Goal: Task Accomplishment & Management: Use online tool/utility

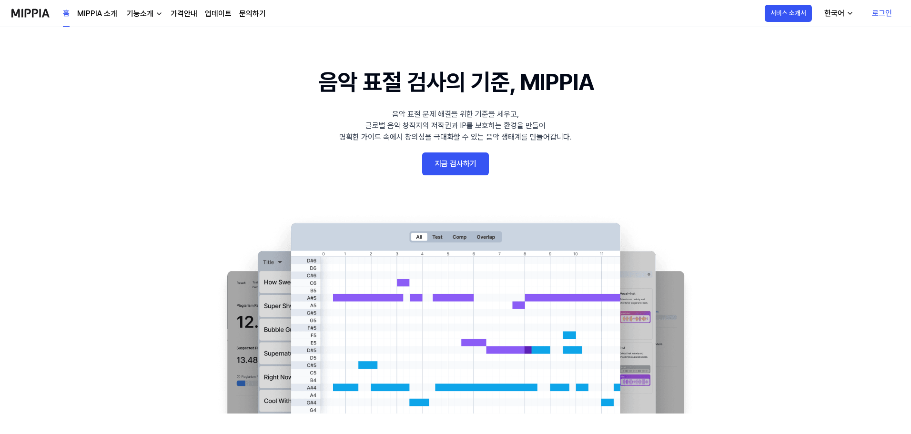
click at [458, 170] on link "지금 검사하기" at bounding box center [455, 164] width 67 height 23
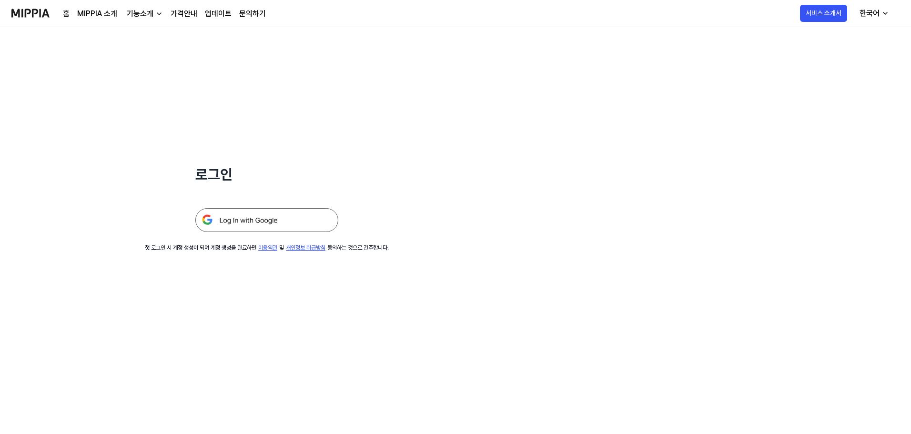
click at [290, 216] on img at bounding box center [266, 220] width 143 height 24
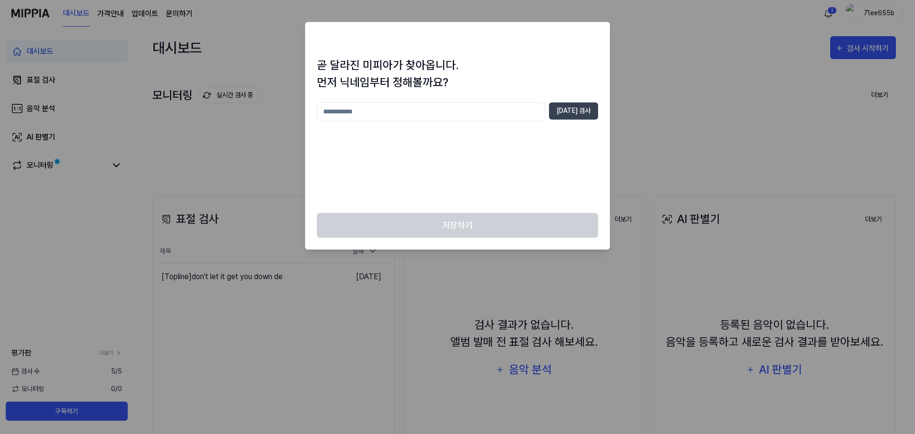
click at [410, 118] on input "text" at bounding box center [431, 111] width 228 height 19
type input "*"
type input "**"
click at [574, 113] on button "[DATE] 검사" at bounding box center [573, 110] width 49 height 17
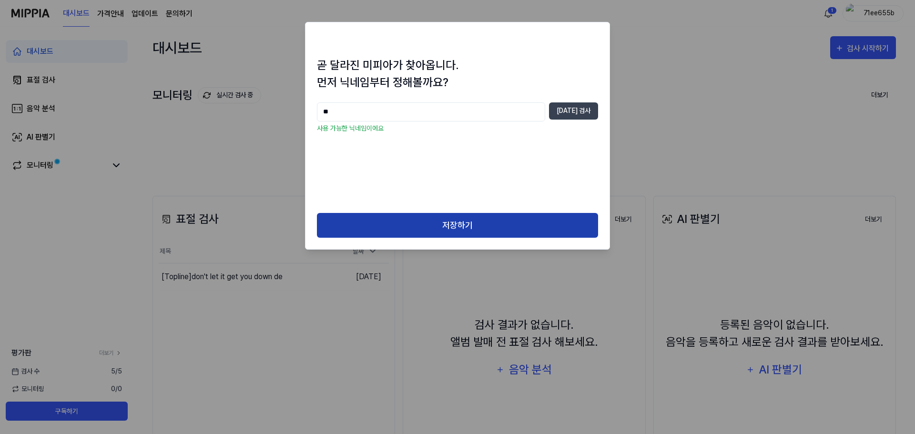
click at [494, 222] on button "저장하기" at bounding box center [457, 225] width 281 height 25
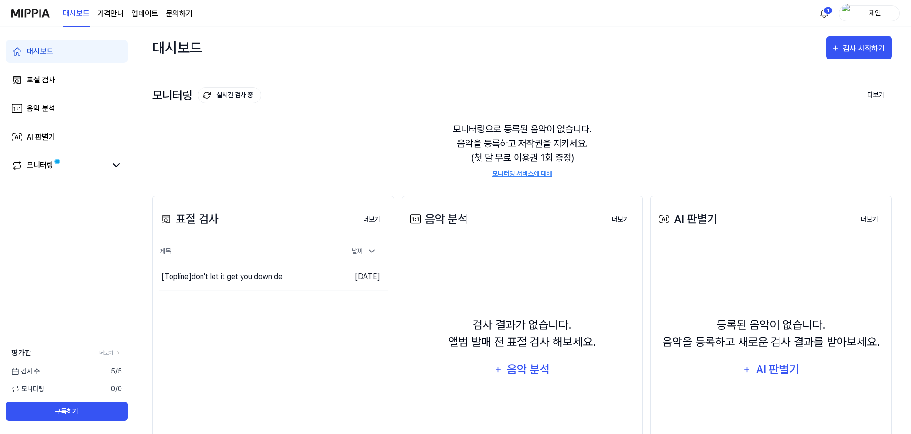
click at [859, 61] on div "대시보드 검사 시작하기" at bounding box center [523, 48] width 740 height 42
click at [857, 52] on div "검사 시작하기" at bounding box center [865, 48] width 44 height 12
click at [799, 81] on button "표절 검사" at bounding box center [835, 76] width 106 height 23
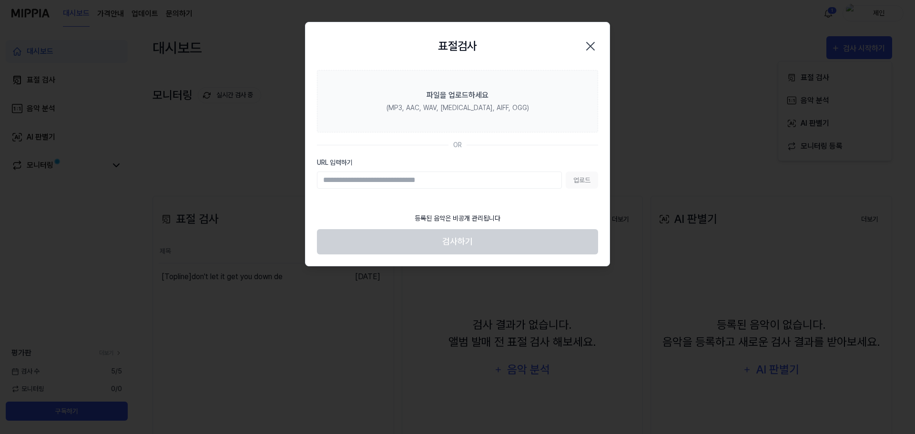
click at [432, 176] on input "URL 입력하기" at bounding box center [439, 180] width 245 height 17
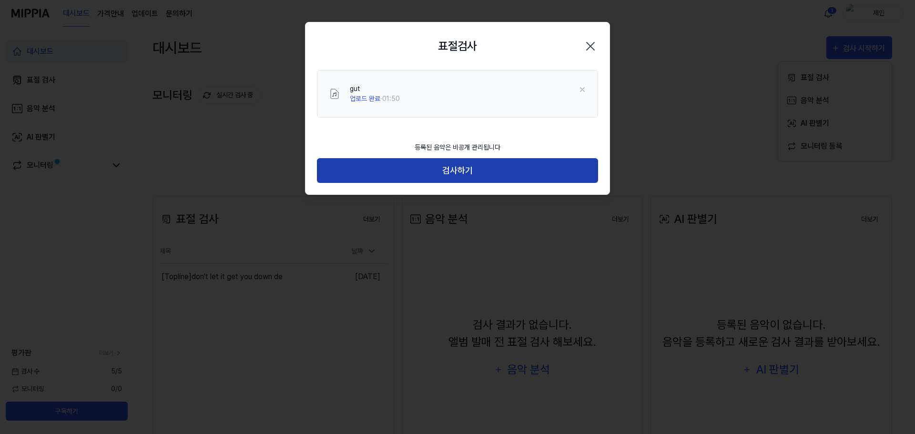
click at [477, 183] on button "검사하기" at bounding box center [457, 170] width 281 height 25
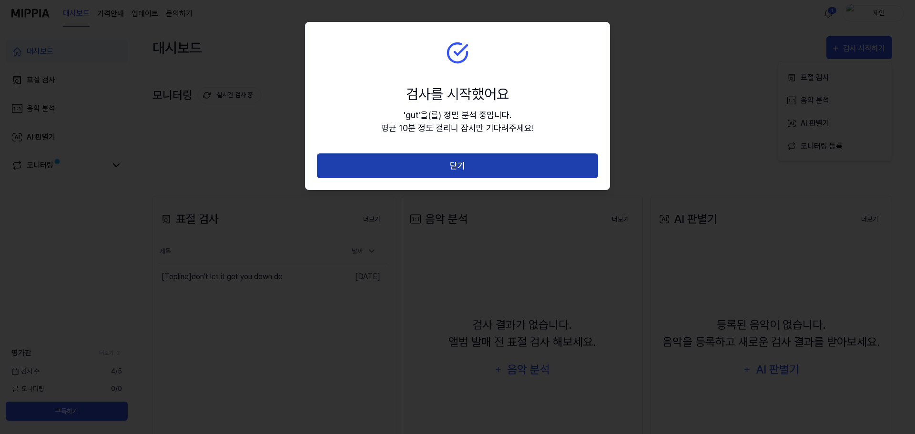
click at [481, 162] on button "닫기" at bounding box center [457, 165] width 281 height 25
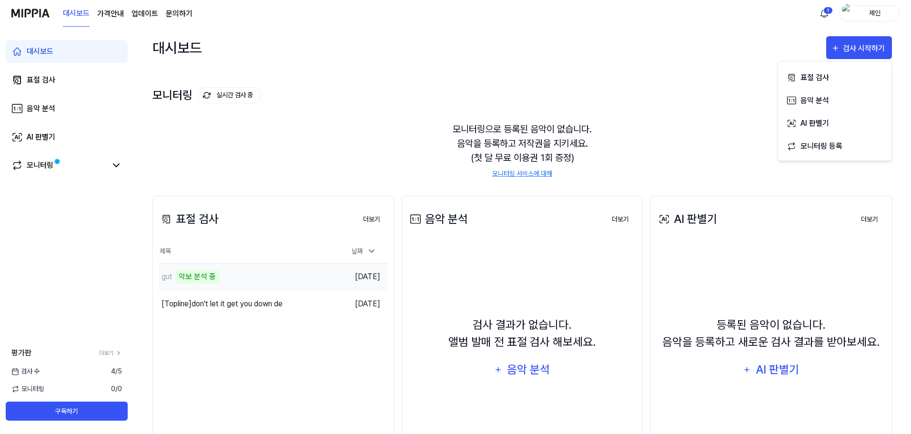
drag, startPoint x: 259, startPoint y: 274, endPoint x: 252, endPoint y: 279, distance: 8.5
click at [258, 275] on div "gut 악보 분석 중" at bounding box center [245, 277] width 172 height 27
click at [254, 276] on div "gut 악보 분석 중" at bounding box center [245, 277] width 172 height 27
click at [372, 278] on td "[DATE]" at bounding box center [359, 276] width 57 height 27
click at [310, 269] on div "gut 악보 분석 중" at bounding box center [245, 277] width 172 height 27
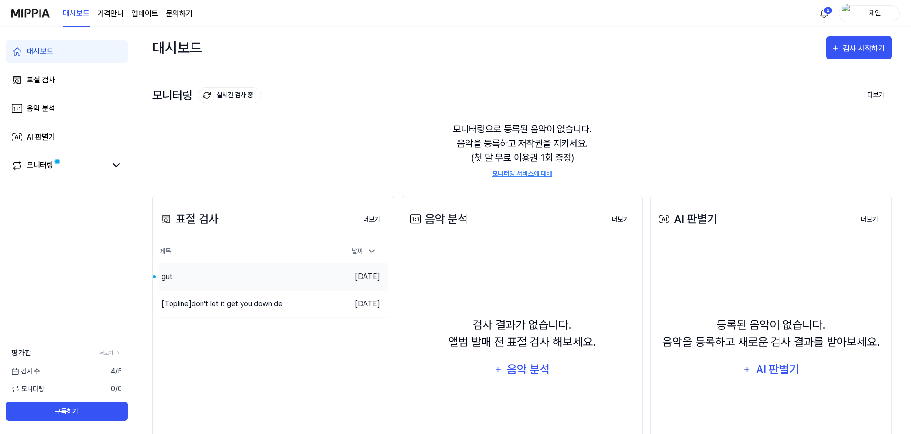
click at [289, 284] on div "gut" at bounding box center [245, 277] width 172 height 27
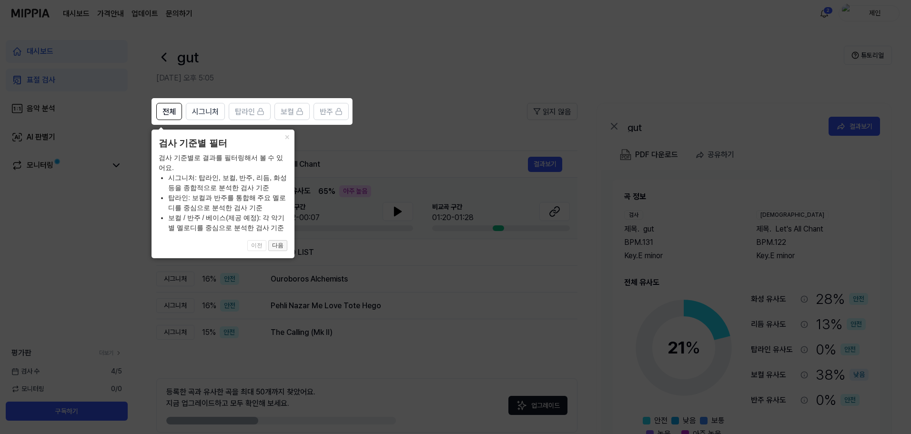
click at [276, 246] on button "다음" at bounding box center [277, 245] width 19 height 11
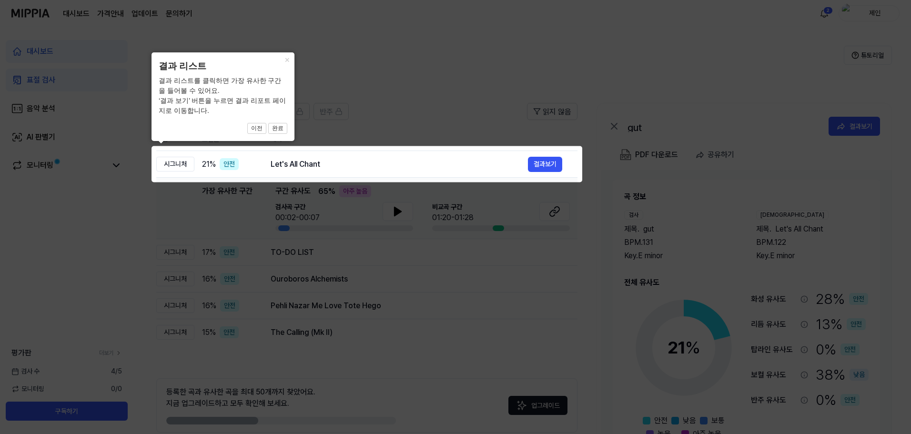
click at [284, 236] on icon at bounding box center [457, 217] width 915 height 434
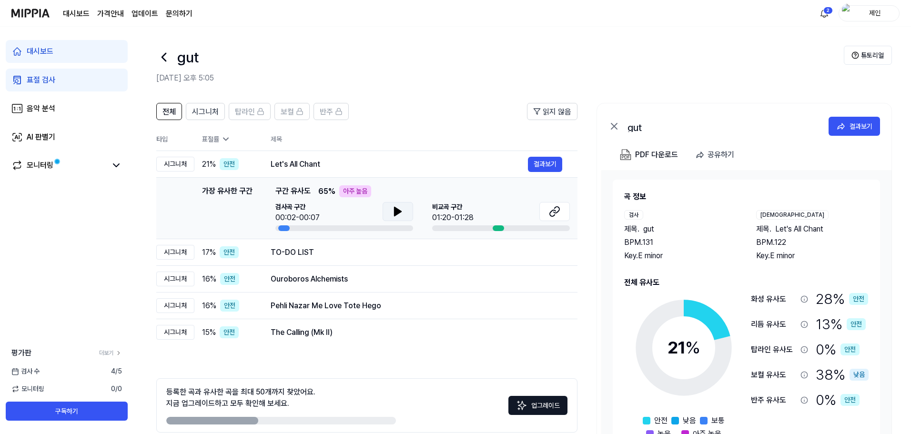
click at [391, 213] on button at bounding box center [398, 211] width 31 height 19
click at [395, 211] on icon at bounding box center [396, 212] width 2 height 8
click at [523, 213] on div "[GEOGRAPHIC_DATA] 구간 01:20-01:28" at bounding box center [501, 212] width 138 height 21
click at [544, 215] on button at bounding box center [555, 211] width 31 height 19
click at [201, 114] on span "시그니처" at bounding box center [205, 111] width 27 height 11
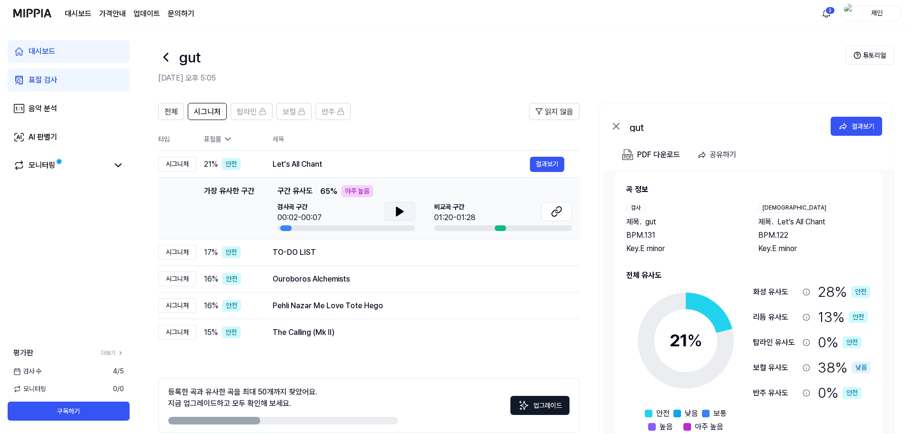
scroll to position [16, 0]
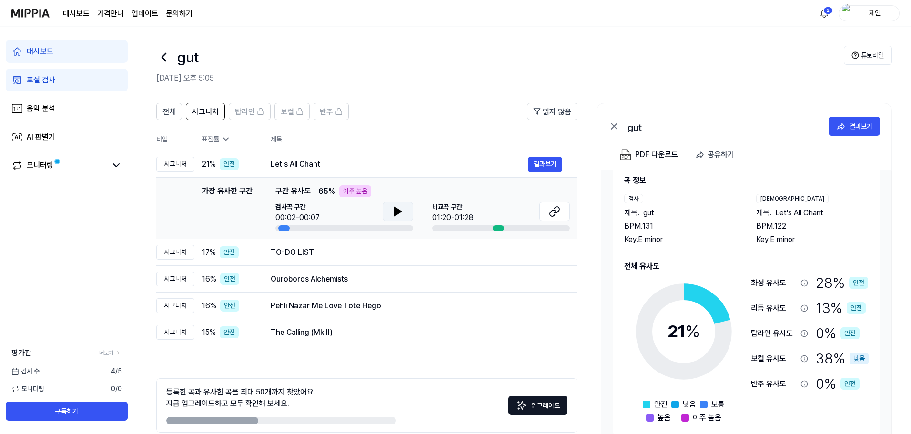
click at [268, 140] on tr "타입 표절률 제목" at bounding box center [366, 139] width 421 height 23
click at [175, 113] on span "전체" at bounding box center [169, 111] width 13 height 11
click at [73, 164] on link "모니터링" at bounding box center [58, 165] width 95 height 11
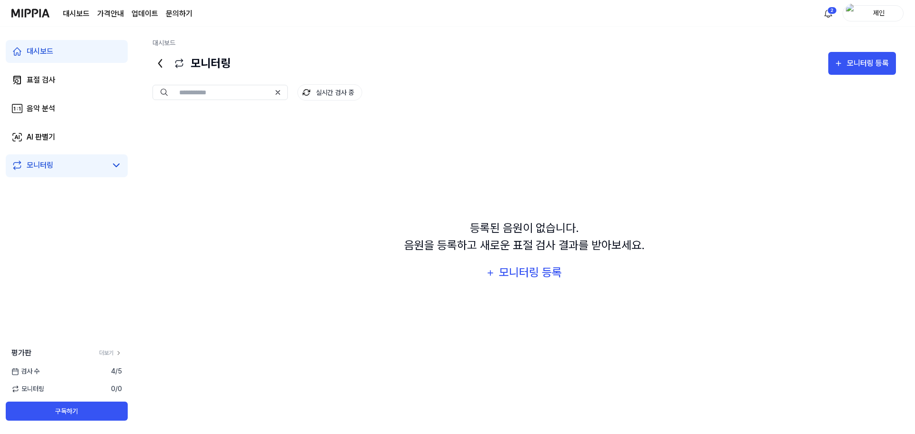
click at [82, 52] on link "대시보드" at bounding box center [67, 51] width 122 height 23
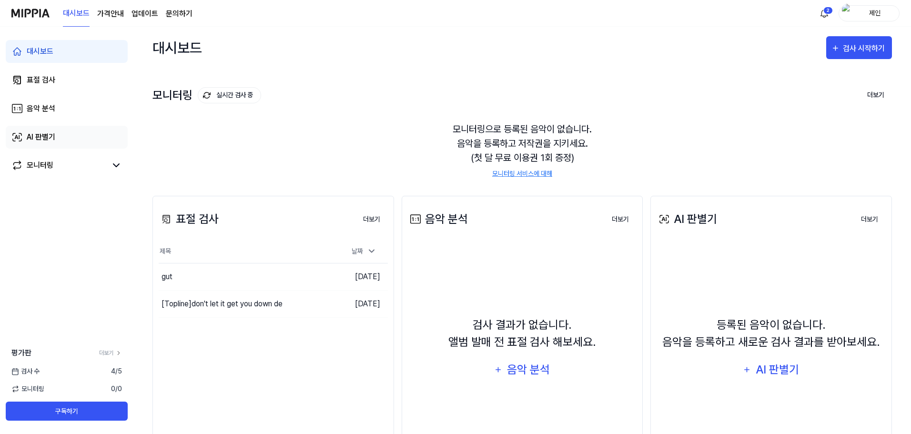
click at [54, 143] on link "AI 판별기" at bounding box center [67, 137] width 122 height 23
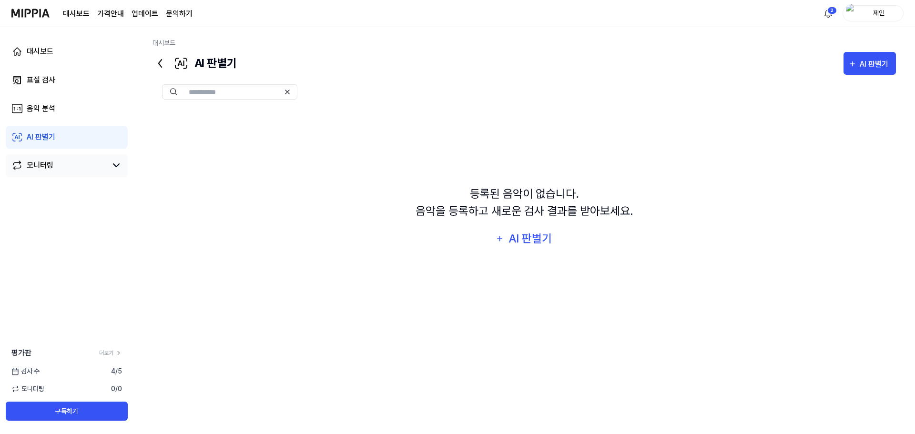
click at [53, 172] on div "모니터링" at bounding box center [67, 165] width 122 height 23
click at [501, 253] on div "등록된 음악이 없습니다. 음악을 등록하고 새로운 검사 결과를 받아보세요. AI 판별기" at bounding box center [525, 217] width 744 height 217
click at [523, 243] on div "AI 판별기" at bounding box center [531, 239] width 46 height 18
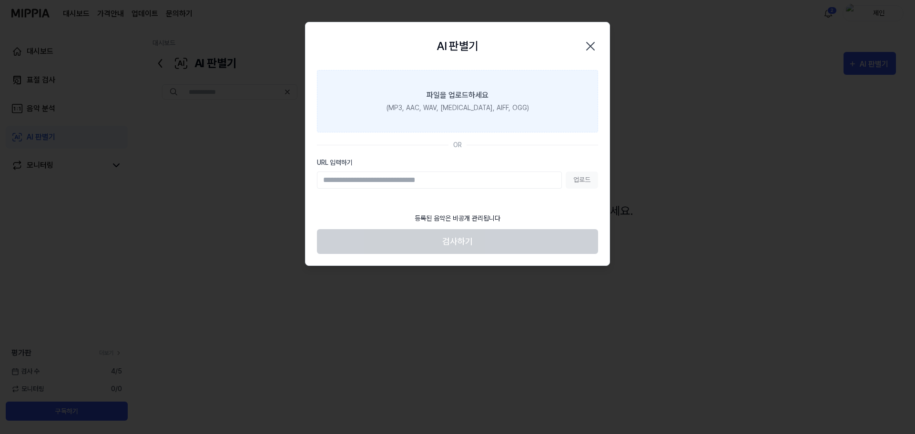
click at [444, 104] on div "(MP3, AAC, WAV, [MEDICAL_DATA], AIFF, OGG)" at bounding box center [458, 108] width 143 height 10
click at [0, 0] on input "파일을 업로드하세요 (MP3, AAC, WAV, [MEDICAL_DATA], AIFF, OGG)" at bounding box center [0, 0] width 0 height 0
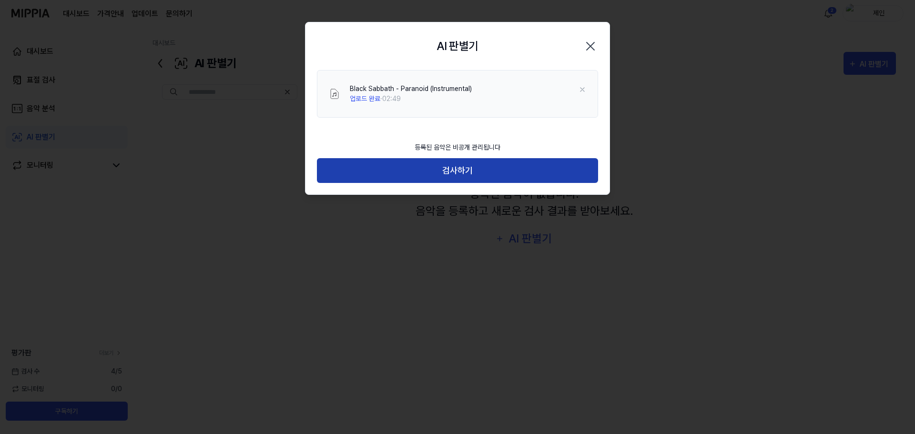
click at [481, 175] on button "검사하기" at bounding box center [457, 170] width 281 height 25
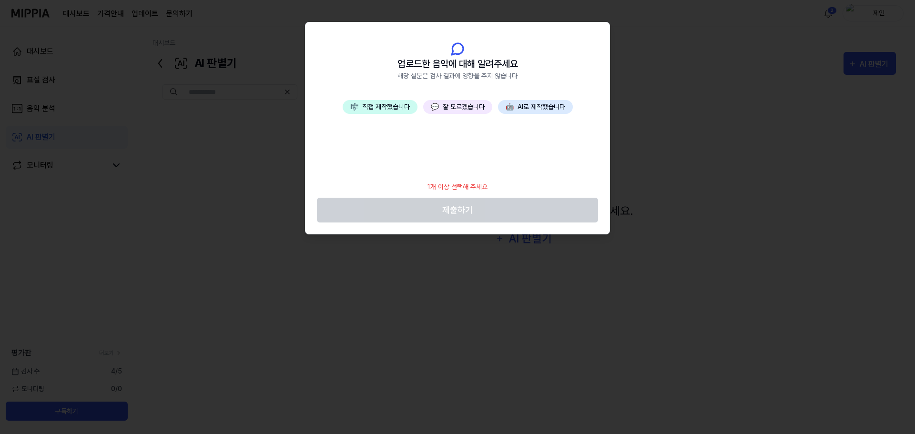
click at [387, 109] on button "🎼 직접 제작했습니다" at bounding box center [380, 107] width 75 height 14
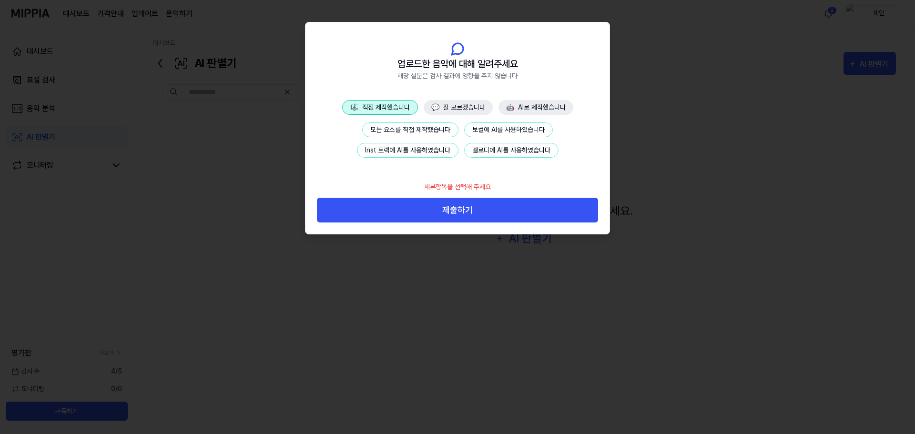
click at [435, 131] on button "모든 요소를 직접 제작했습니다" at bounding box center [410, 129] width 96 height 15
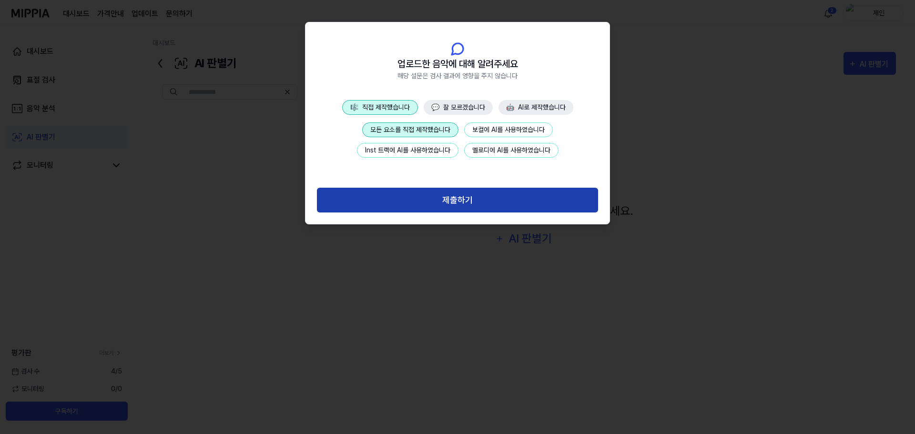
click at [467, 194] on button "제출하기" at bounding box center [457, 200] width 281 height 25
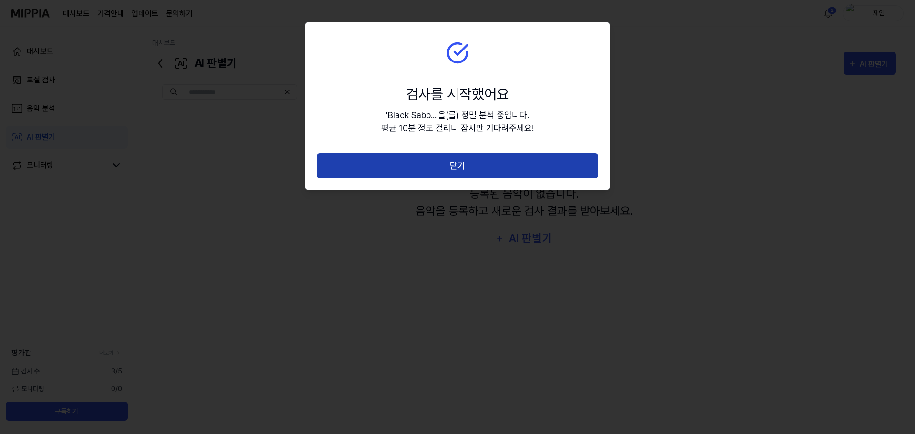
click at [469, 165] on button "닫기" at bounding box center [457, 165] width 281 height 25
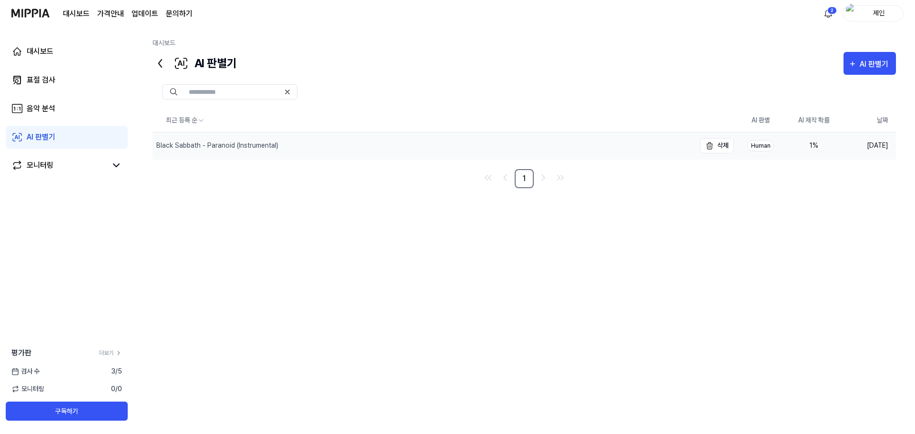
click at [216, 148] on div "Black Sabbath - Paranoid (Instrumental)" at bounding box center [217, 146] width 122 height 10
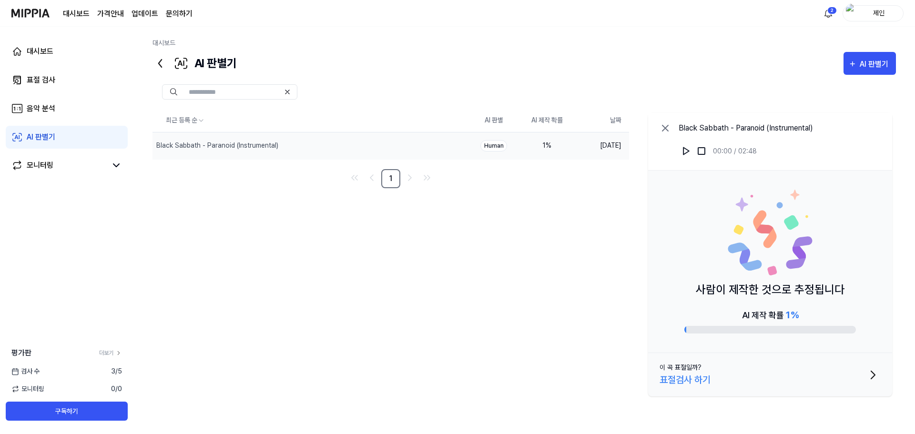
click at [746, 367] on button "이 곡 표절일까? 표절검사 하기" at bounding box center [770, 374] width 244 height 43
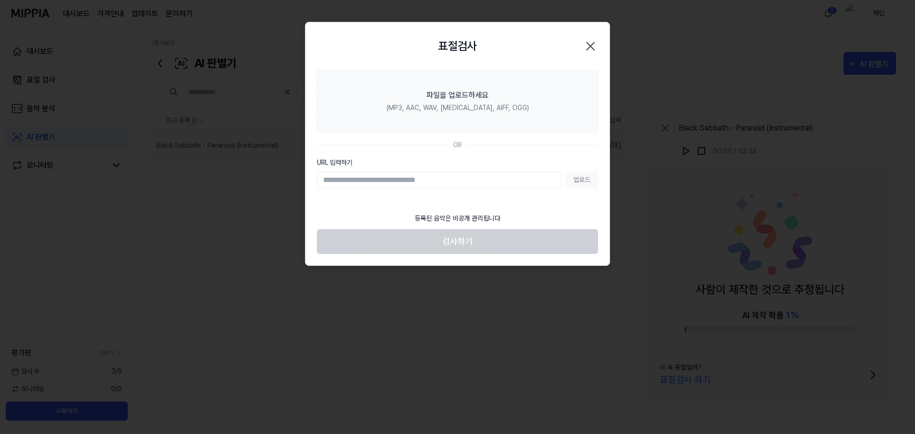
click at [196, 128] on div at bounding box center [457, 217] width 915 height 434
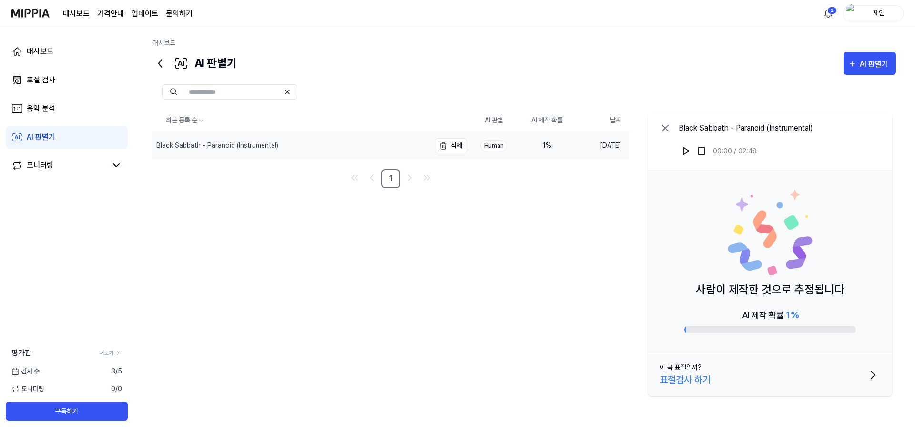
click at [179, 149] on div "Black Sabbath - Paranoid (Instrumental)" at bounding box center [217, 146] width 122 height 10
click at [57, 51] on link "대시보드" at bounding box center [67, 51] width 122 height 23
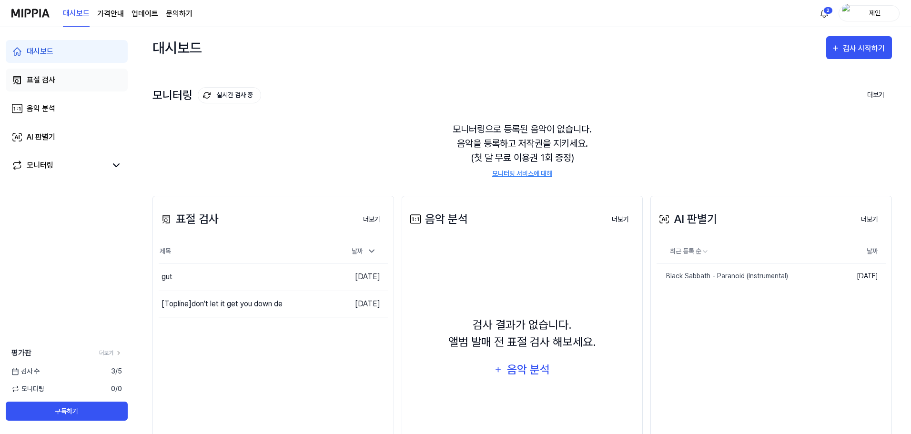
click at [52, 72] on link "표절 검사" at bounding box center [67, 80] width 122 height 23
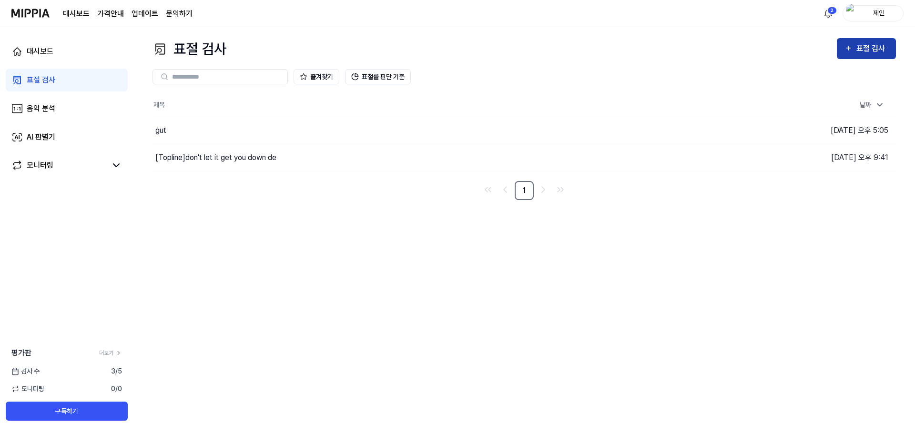
click at [879, 54] on div "표절 검사" at bounding box center [873, 48] width 32 height 12
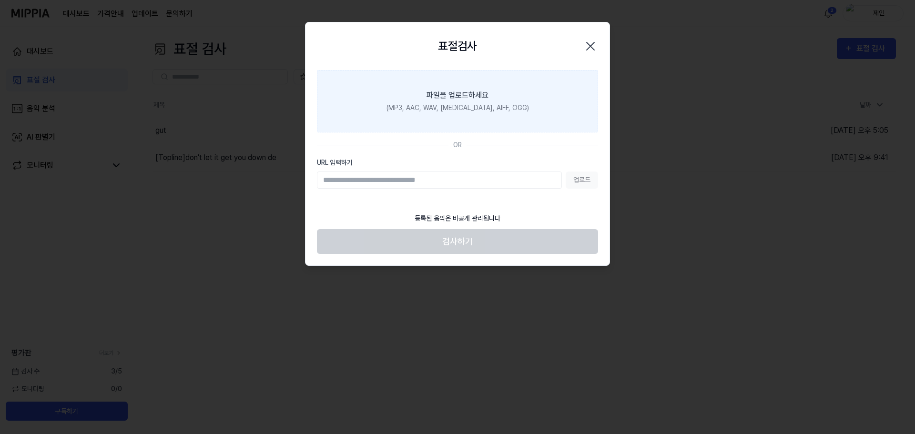
click at [484, 72] on label "파일을 업로드하세요 (MP3, AAC, WAV, [MEDICAL_DATA], AIFF, OGG)" at bounding box center [457, 101] width 281 height 62
click at [0, 0] on input "파일을 업로드하세요 (MP3, AAC, WAV, [MEDICAL_DATA], AIFF, OGG)" at bounding box center [0, 0] width 0 height 0
